Goal: Book appointment/travel/reservation

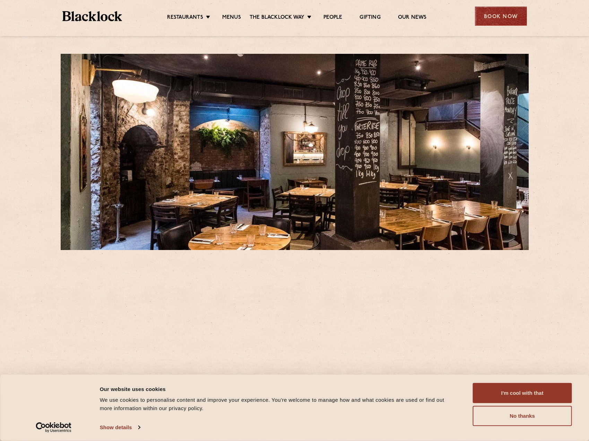
click at [497, 15] on div "Book Now" at bounding box center [501, 16] width 52 height 19
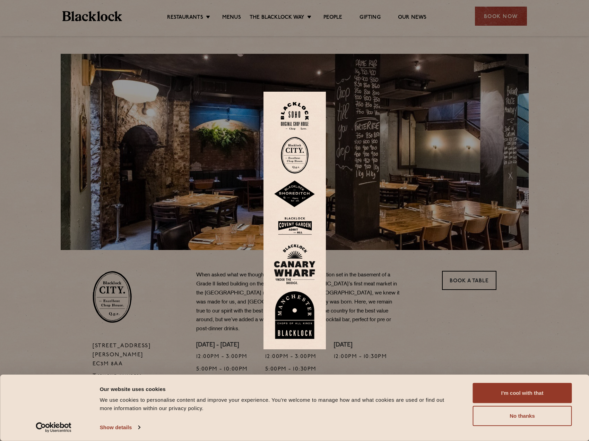
click at [304, 164] on img at bounding box center [295, 155] width 28 height 37
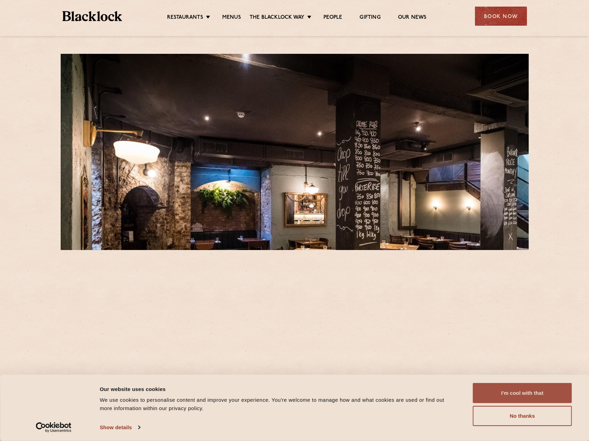
click at [510, 390] on button "I'm cool with that" at bounding box center [522, 393] width 99 height 20
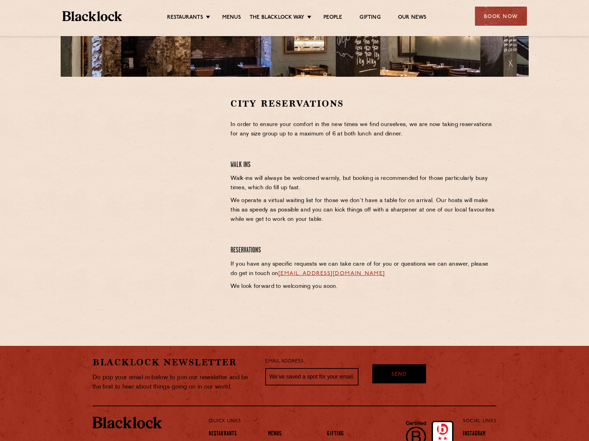
scroll to position [173, 0]
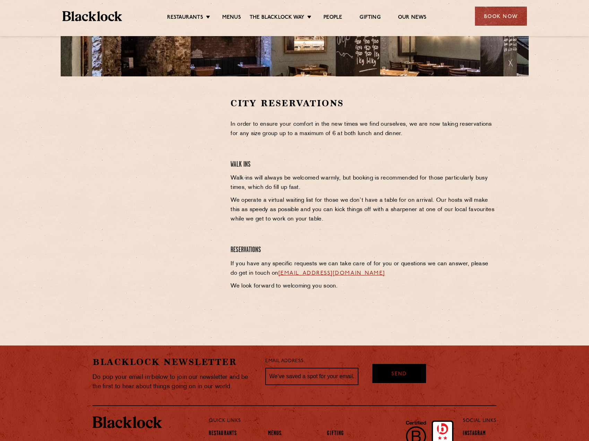
drag, startPoint x: 83, startPoint y: 159, endPoint x: 121, endPoint y: 160, distance: 38.9
click at [97, 160] on section "City Reservations In order to ensure your comfort in the new times we find ours…" at bounding box center [294, 201] width 589 height 251
